Goal: Find specific page/section: Find specific page/section

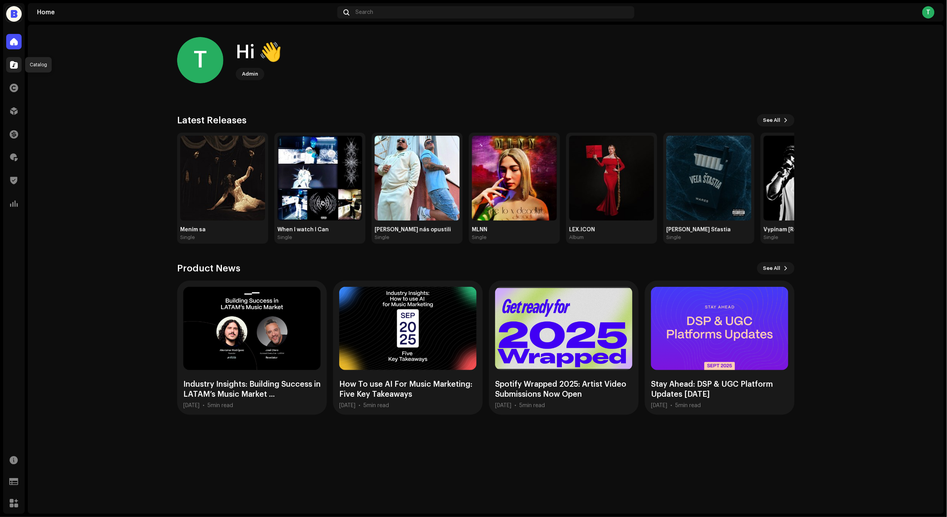
click at [15, 70] on div at bounding box center [13, 64] width 15 height 15
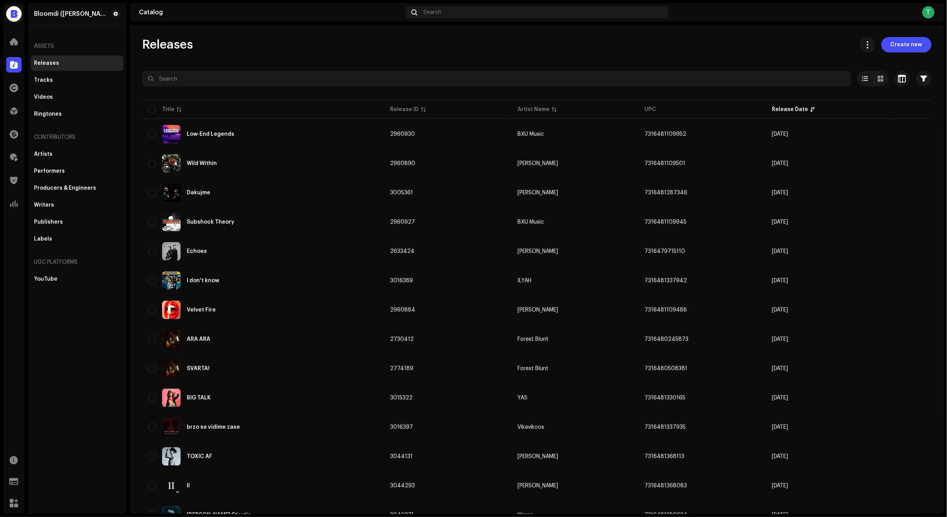
click at [14, 68] on div at bounding box center [13, 64] width 15 height 15
click at [167, 59] on div "Releases Create new Selected 0 Options Filters Distribution status Never Distri…" at bounding box center [537, 440] width 814 height 806
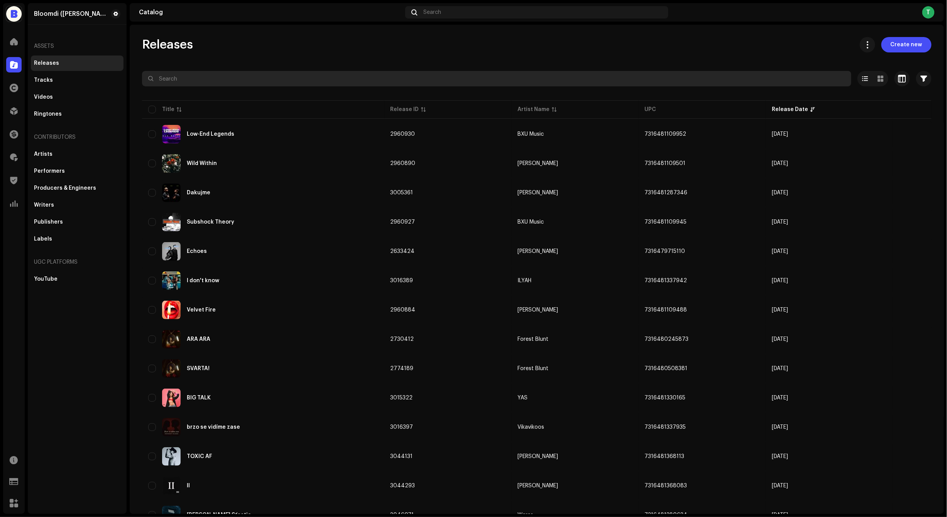
click at [197, 73] on input "text" at bounding box center [496, 78] width 709 height 15
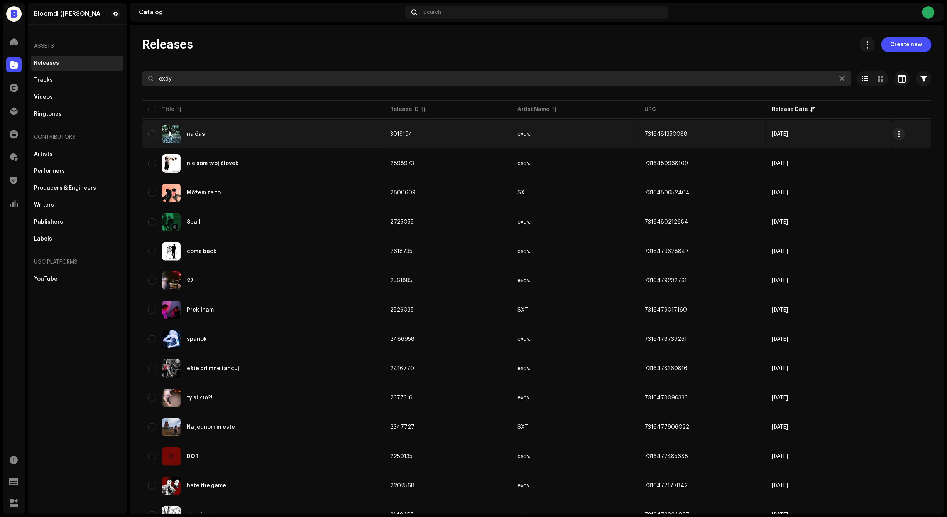
type input "exdy"
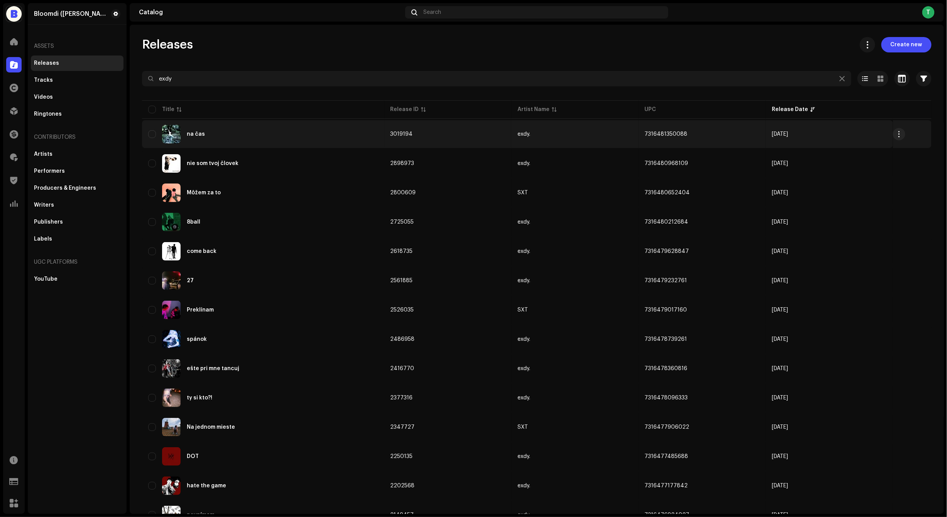
copy span "7316481350088"
drag, startPoint x: 690, startPoint y: 136, endPoint x: 640, endPoint y: 135, distance: 49.4
click at [640, 135] on td "7316481350088" at bounding box center [702, 134] width 127 height 28
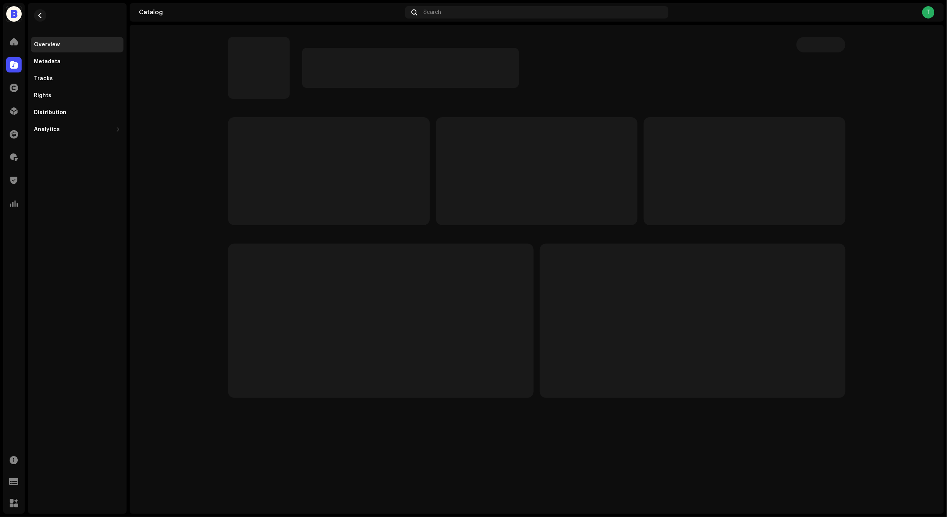
click at [628, 135] on p-skeleton at bounding box center [537, 171] width 202 height 108
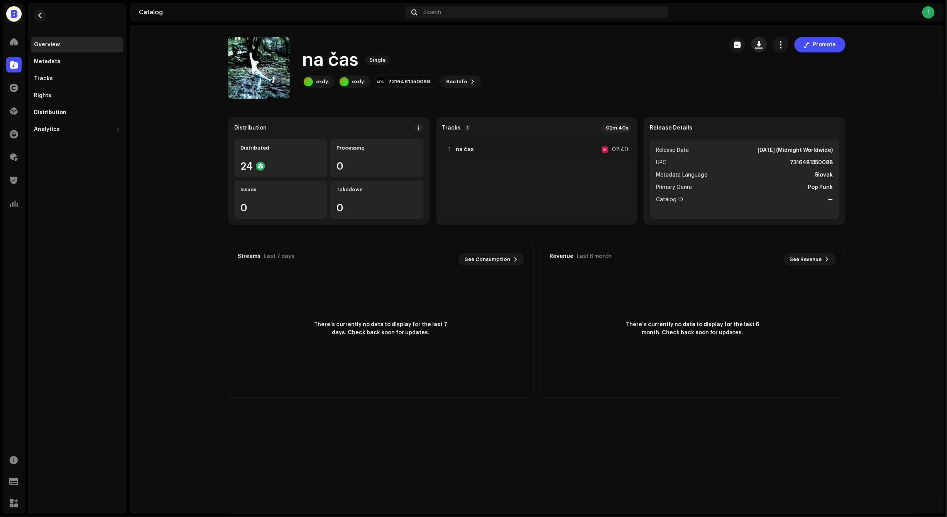
click at [749, 46] on div "Promote" at bounding box center [788, 44] width 116 height 15
click at [755, 46] on button "button" at bounding box center [758, 44] width 15 height 15
click at [760, 50] on button "button" at bounding box center [758, 44] width 15 height 15
click at [760, 46] on span "button" at bounding box center [758, 45] width 7 height 6
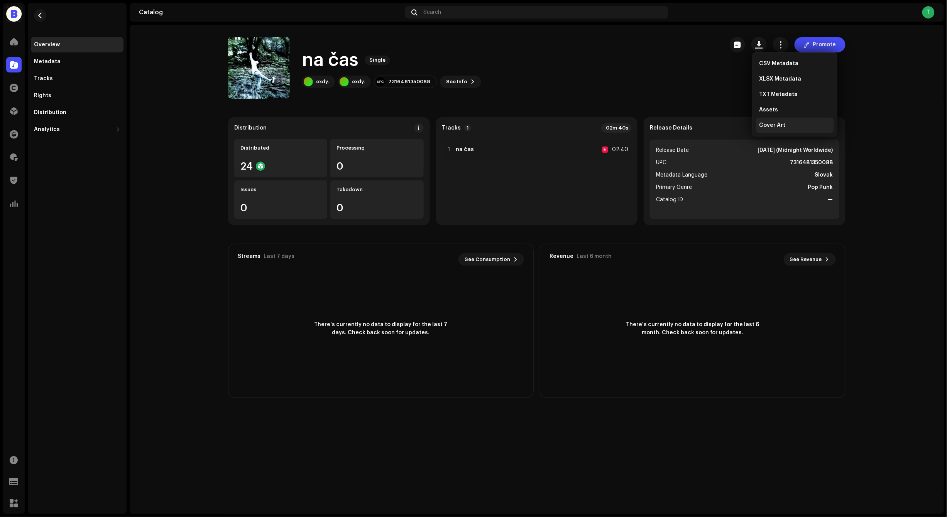
click at [766, 122] on span "Cover Art" at bounding box center [772, 125] width 26 height 6
